Goal: Entertainment & Leisure: Consume media (video, audio)

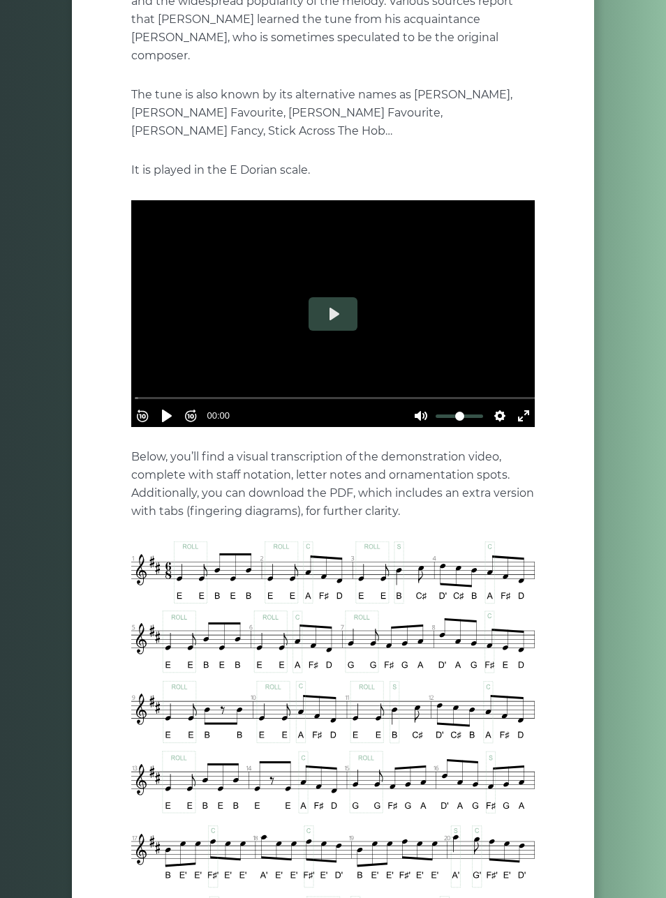
scroll to position [195, 0]
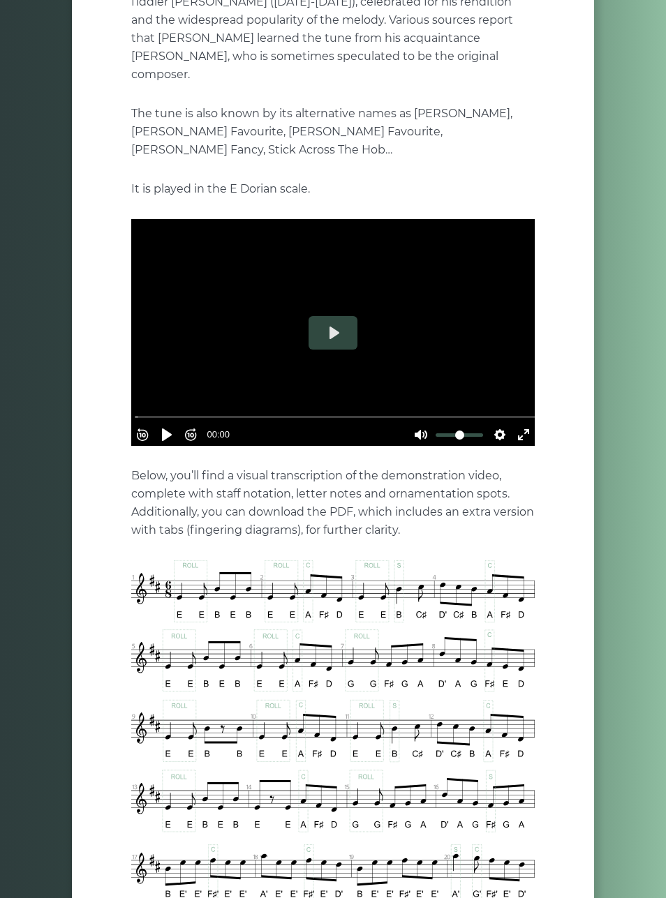
click at [341, 316] on button "Play" at bounding box center [332, 333] width 49 height 34
click at [176, 424] on button "Pause Play" at bounding box center [167, 435] width 22 height 22
type input "**"
click at [442, 119] on p "The tune is also known by its alternative names as [PERSON_NAME], [PERSON_NAME]…" at bounding box center [332, 132] width 403 height 54
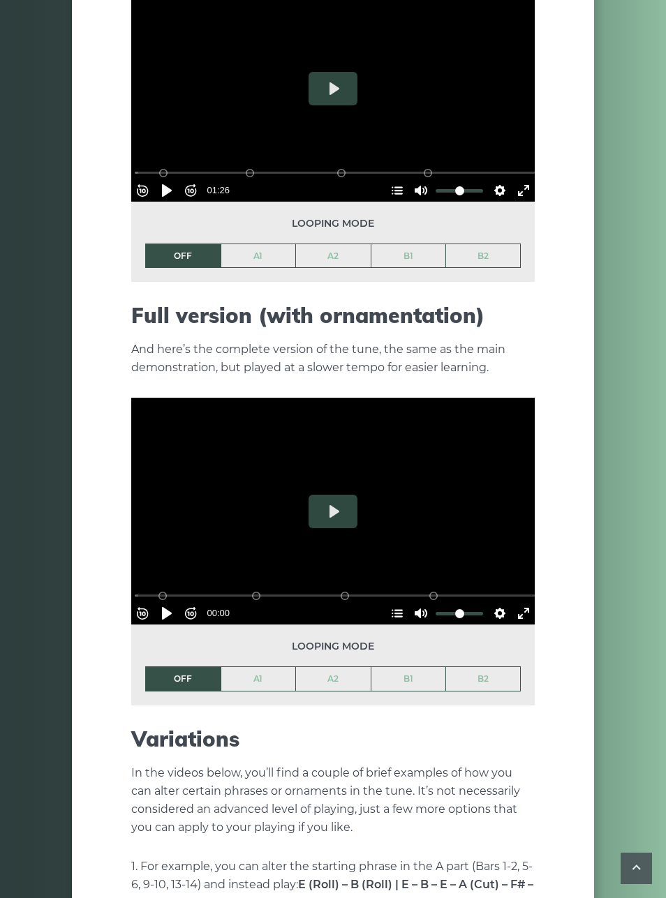
scroll to position [1512, 0]
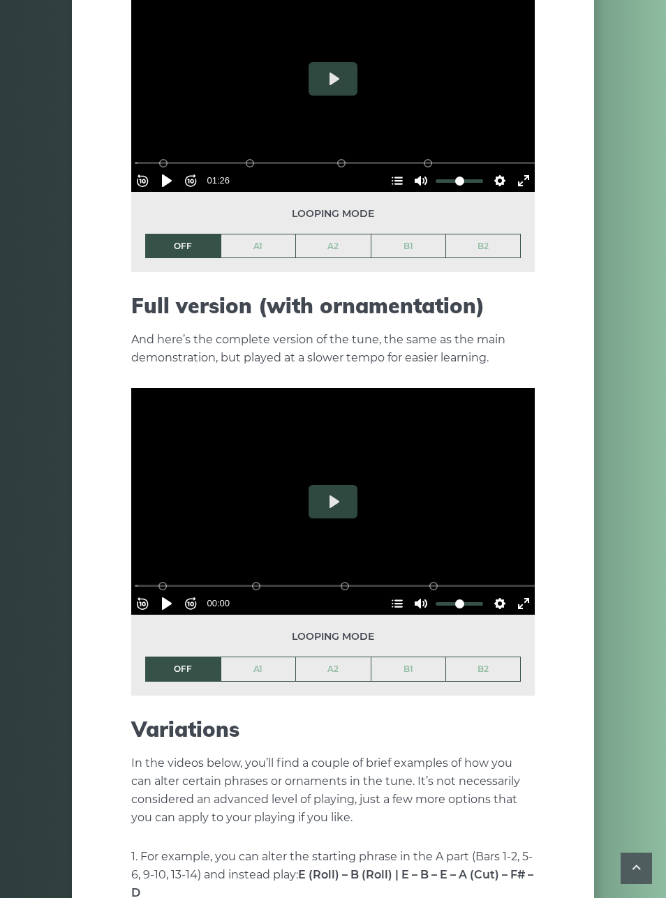
click at [336, 486] on button "Play" at bounding box center [332, 502] width 49 height 34
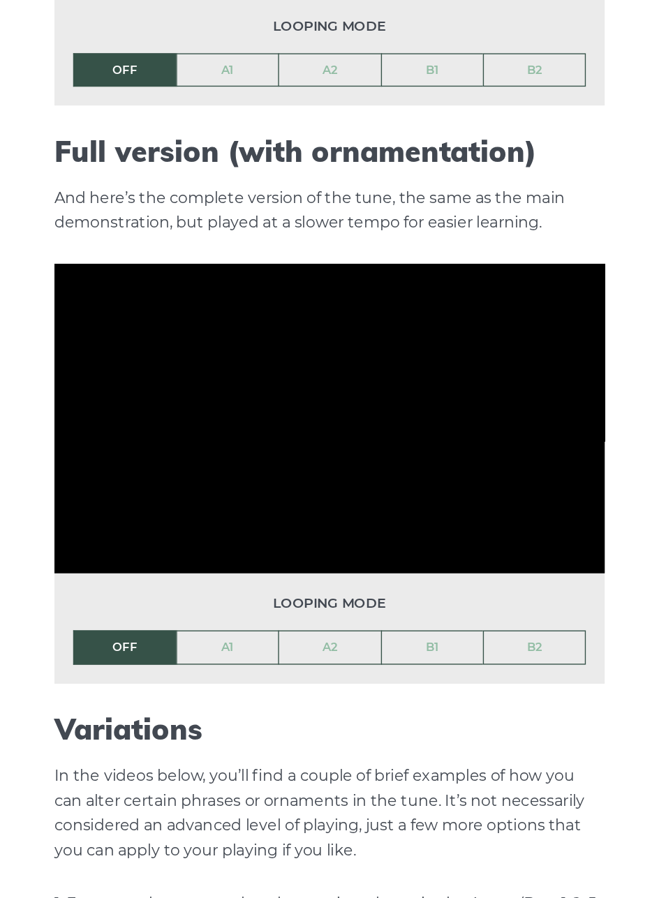
scroll to position [1706, 0]
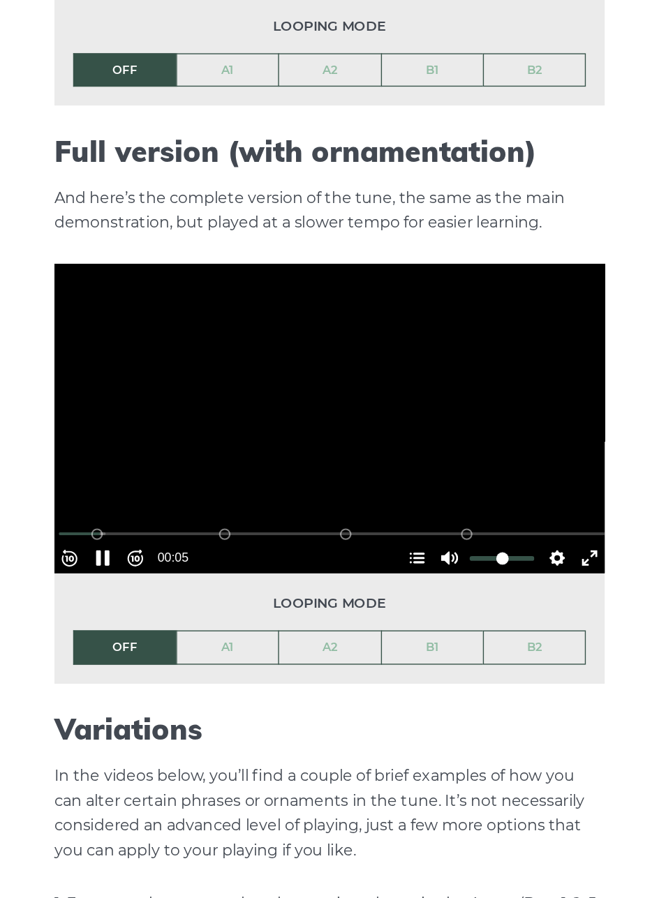
click at [156, 398] on button "Pause Play" at bounding box center [167, 409] width 22 height 22
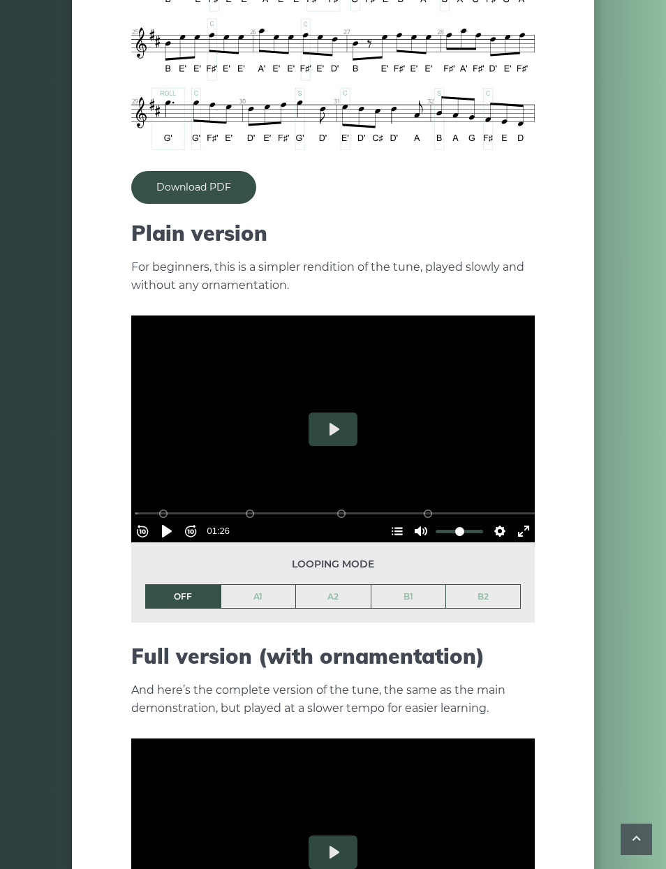
scroll to position [1174, 0]
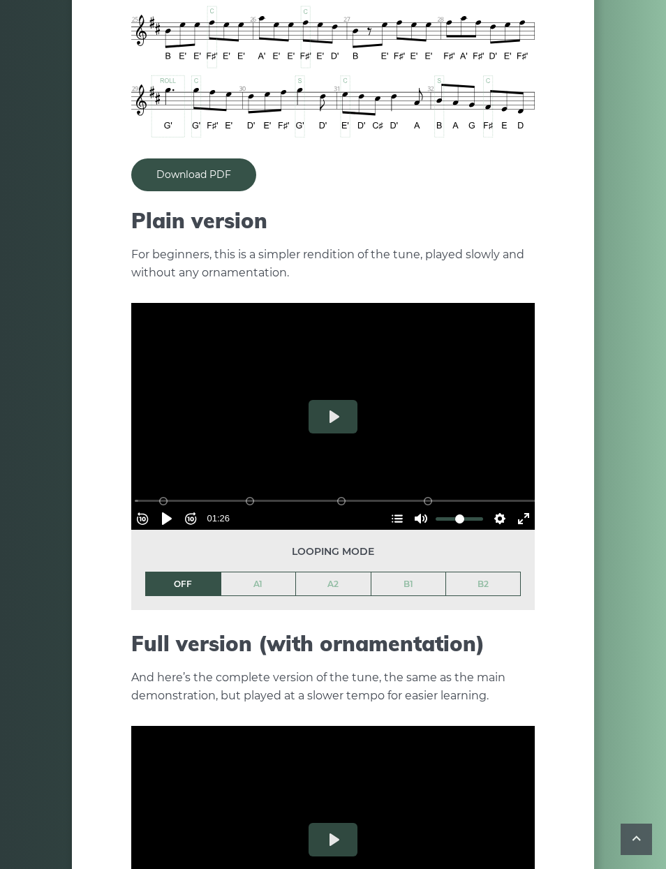
click at [333, 400] on button "Play" at bounding box center [332, 417] width 49 height 34
click at [172, 507] on button "Pause Play" at bounding box center [167, 518] width 22 height 22
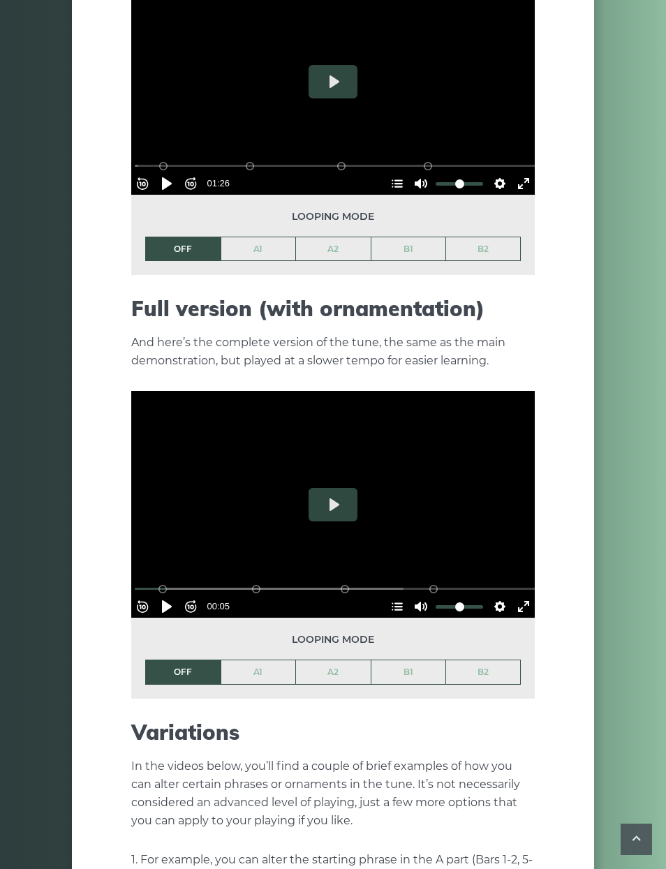
scroll to position [1527, 0]
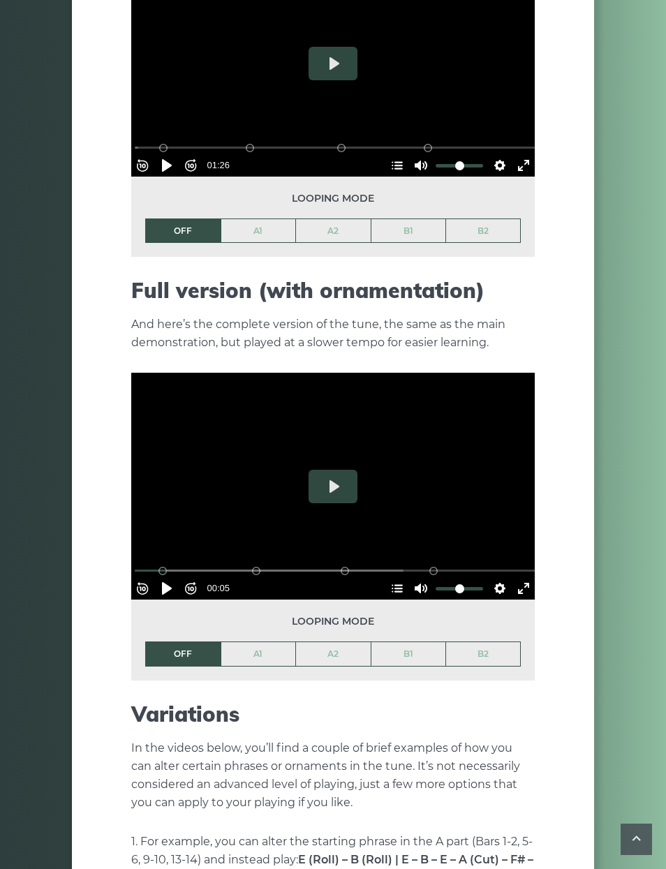
click at [335, 470] on button "Play" at bounding box center [332, 487] width 49 height 34
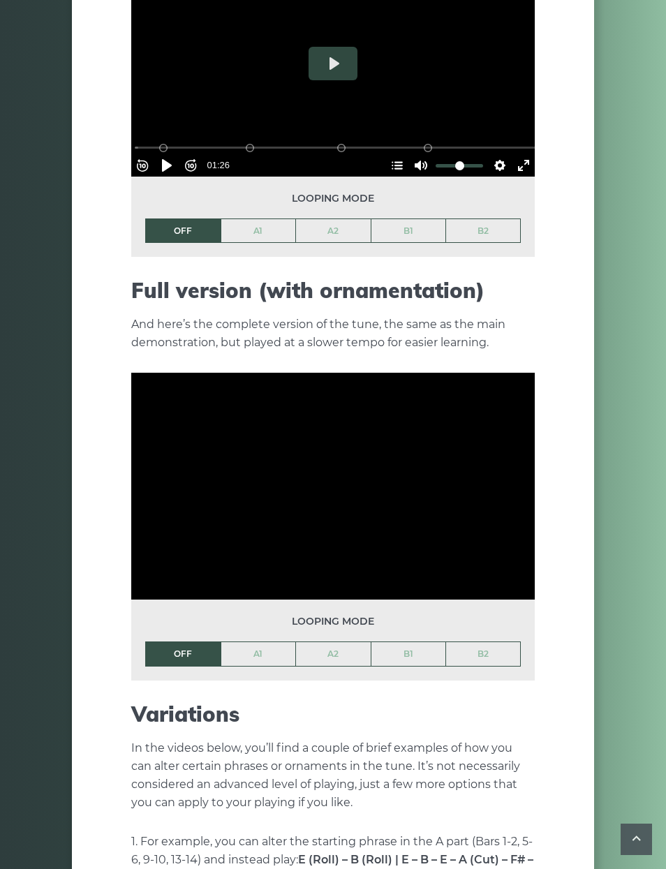
click at [258, 642] on link "A1" at bounding box center [258, 654] width 75 height 24
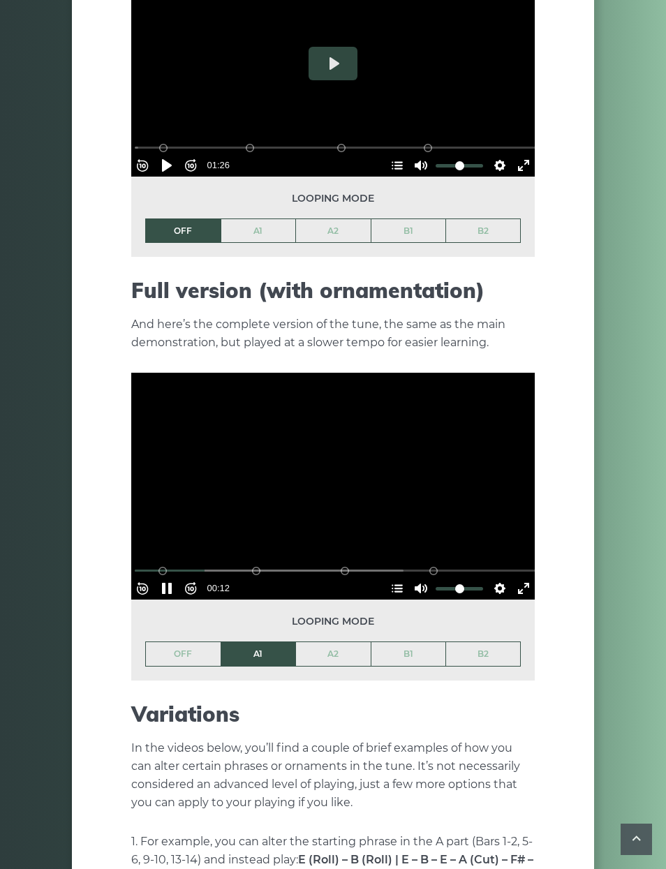
click at [178, 577] on button "Pause Play" at bounding box center [167, 588] width 22 height 22
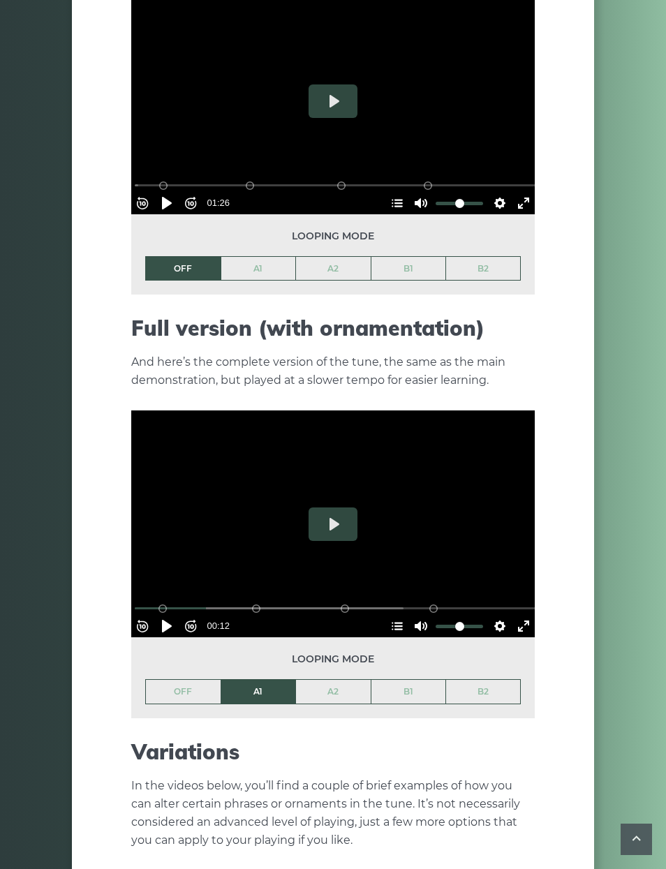
scroll to position [1510, 0]
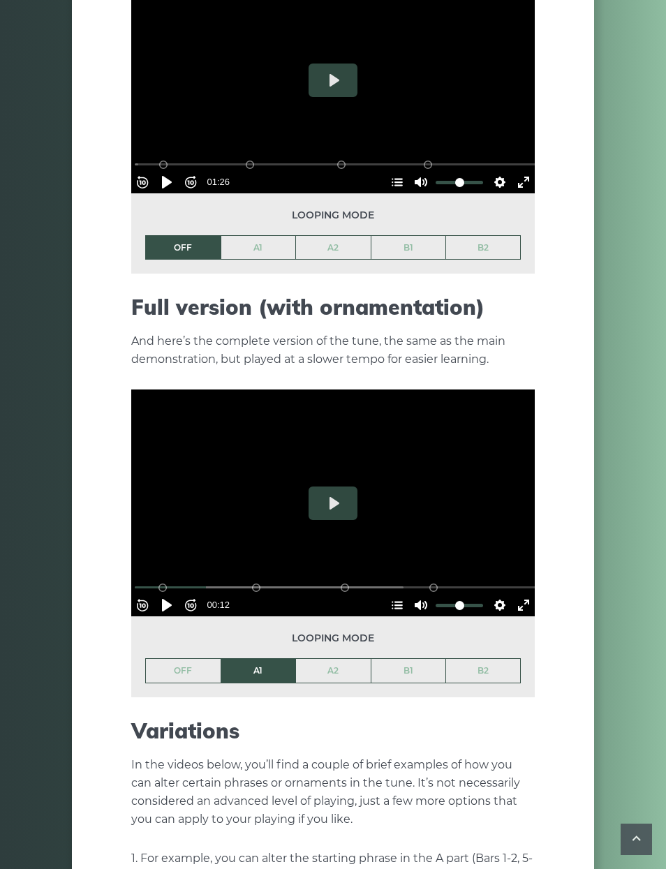
click at [343, 486] on button "Play" at bounding box center [332, 503] width 49 height 34
click at [514, 594] on button "Exit fullscreen Enter fullscreen" at bounding box center [523, 605] width 22 height 22
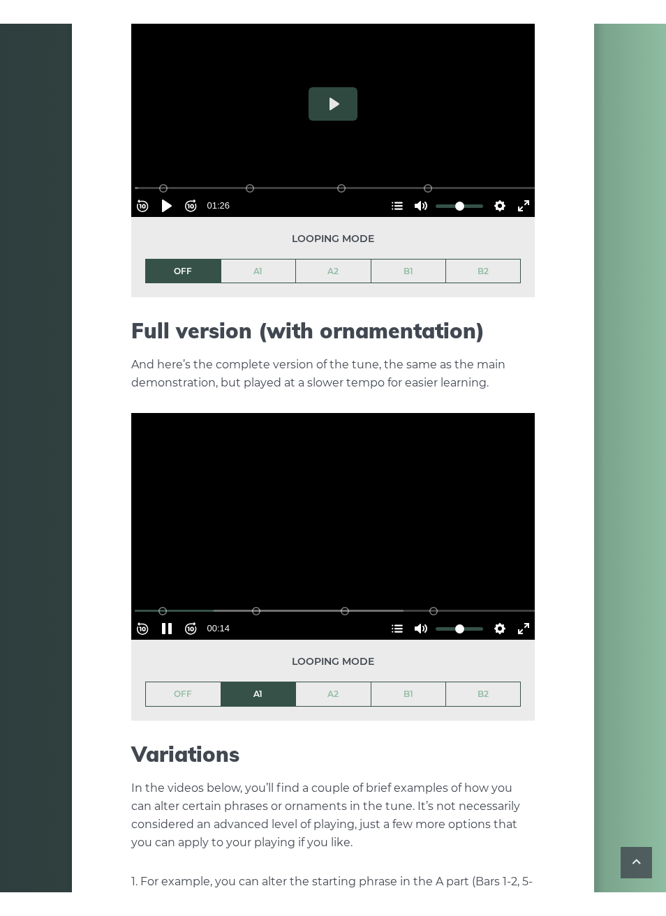
scroll to position [22, 0]
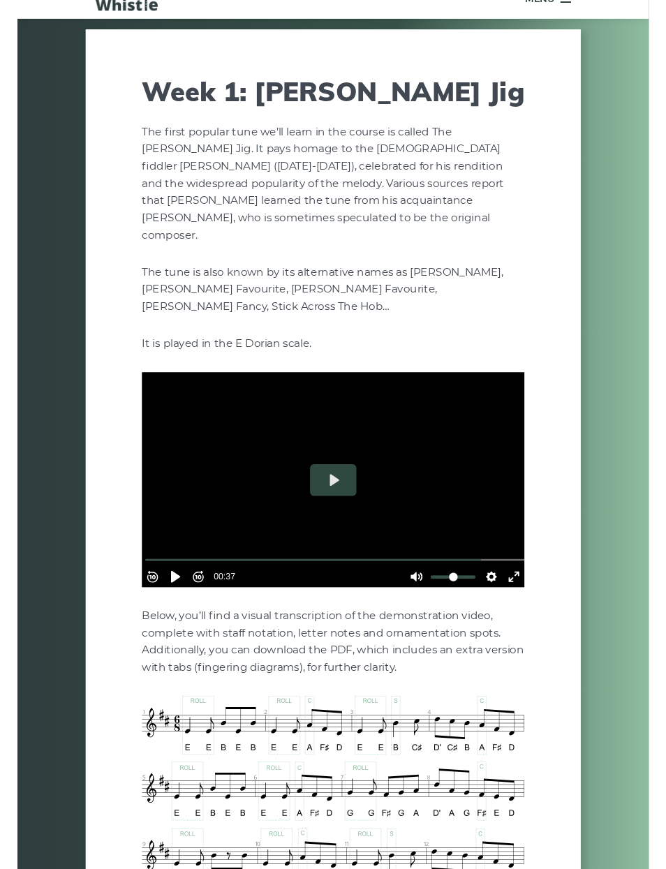
scroll to position [1510, 0]
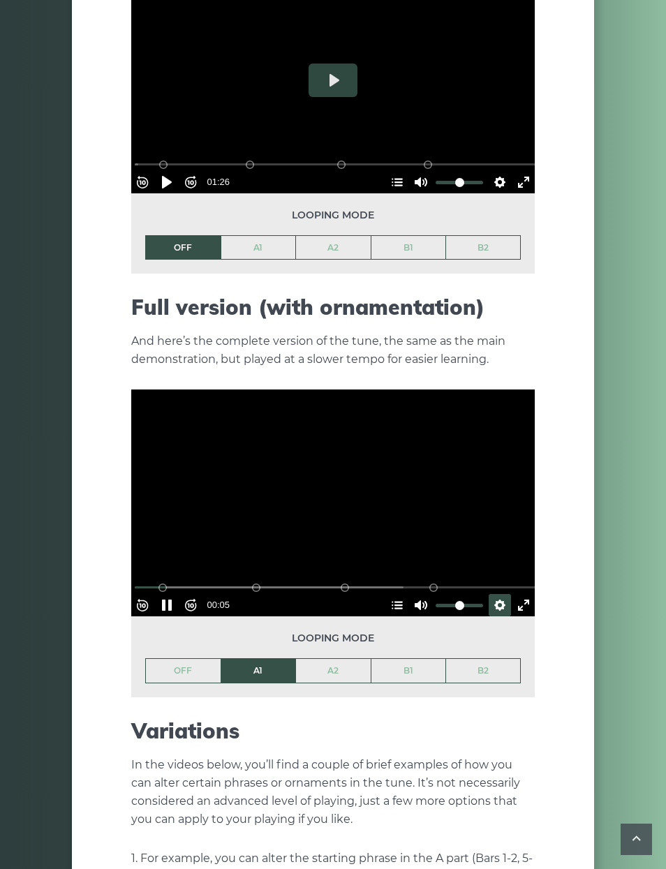
click at [178, 594] on button "Pause Play" at bounding box center [167, 605] width 22 height 22
click at [338, 486] on button "Play" at bounding box center [332, 503] width 49 height 34
click at [174, 594] on button "Pause Play" at bounding box center [167, 605] width 22 height 22
type input "*****"
